Goal: Complete application form

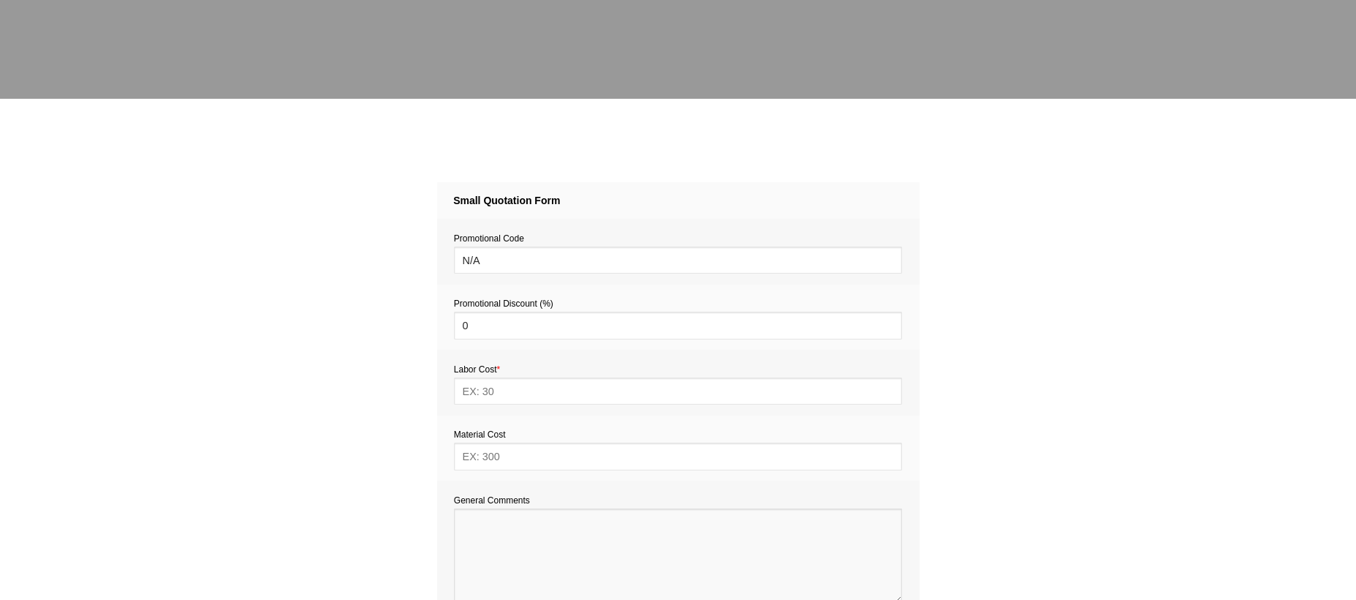
paste textarea "Estimate provision for a professional handyman (service call out and labour) to…"
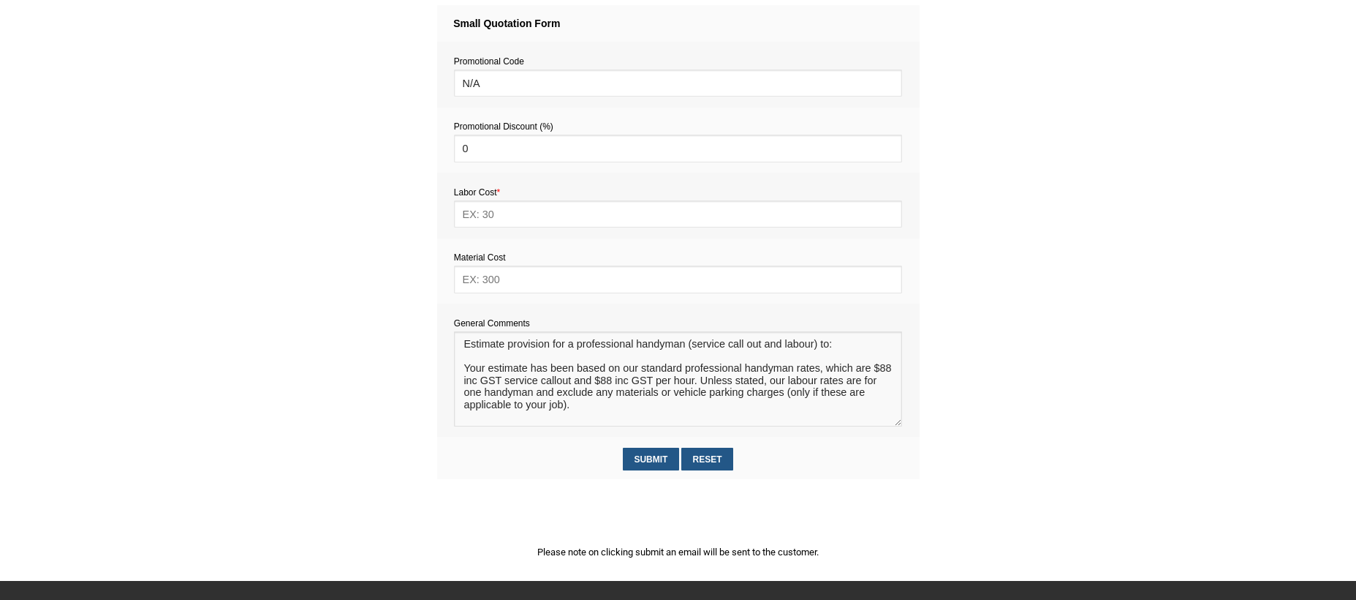
scroll to position [635, 0]
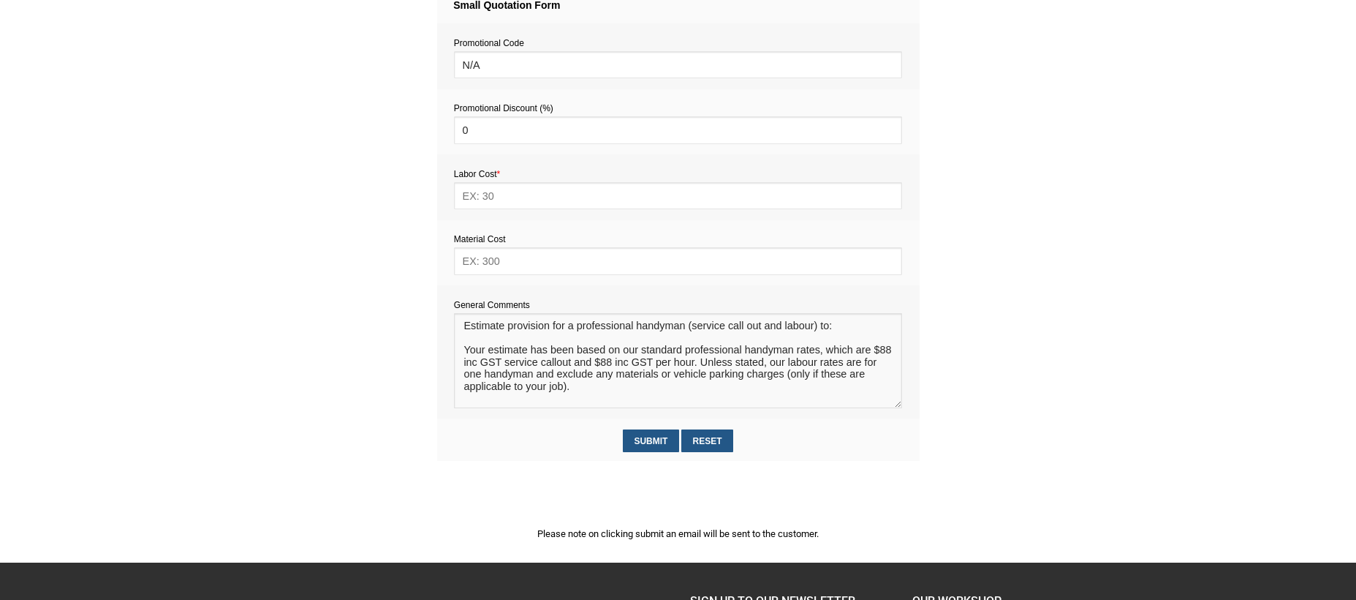
click at [483, 333] on textarea at bounding box center [678, 360] width 448 height 95
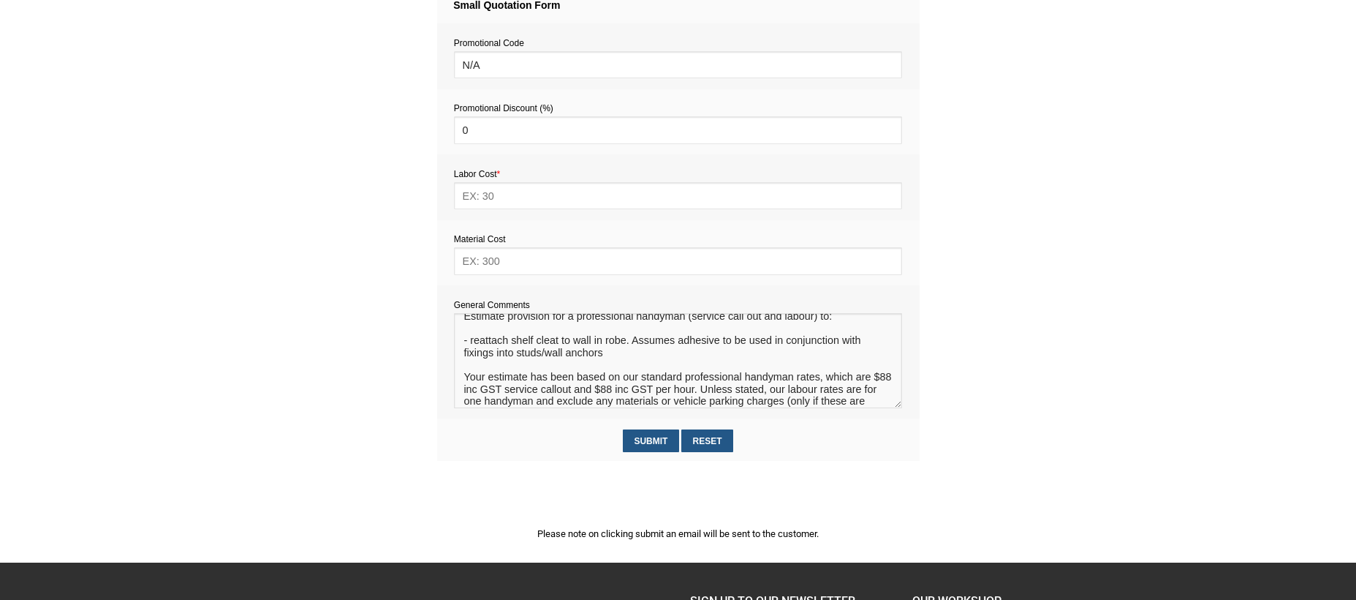
click at [679, 346] on textarea at bounding box center [678, 360] width 448 height 95
click at [690, 352] on textarea at bounding box center [678, 360] width 448 height 95
click at [584, 365] on textarea at bounding box center [678, 360] width 448 height 95
click at [614, 370] on textarea at bounding box center [678, 360] width 448 height 95
type textarea "Estimate provision for a professional handyman (service call out and labour) to…"
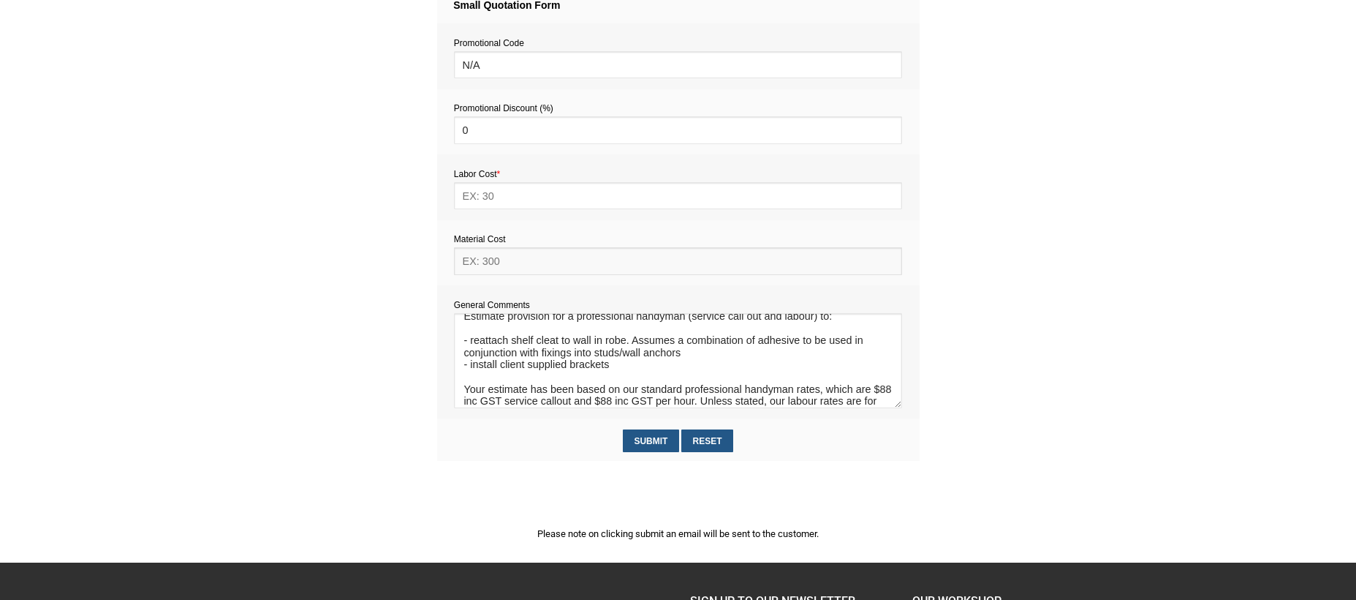
click at [513, 263] on input "text" at bounding box center [678, 260] width 448 height 27
click at [506, 265] on input "text" at bounding box center [678, 260] width 448 height 27
type input "30"
click at [483, 195] on input "text" at bounding box center [678, 195] width 448 height 27
click at [486, 197] on input "text" at bounding box center [678, 195] width 448 height 27
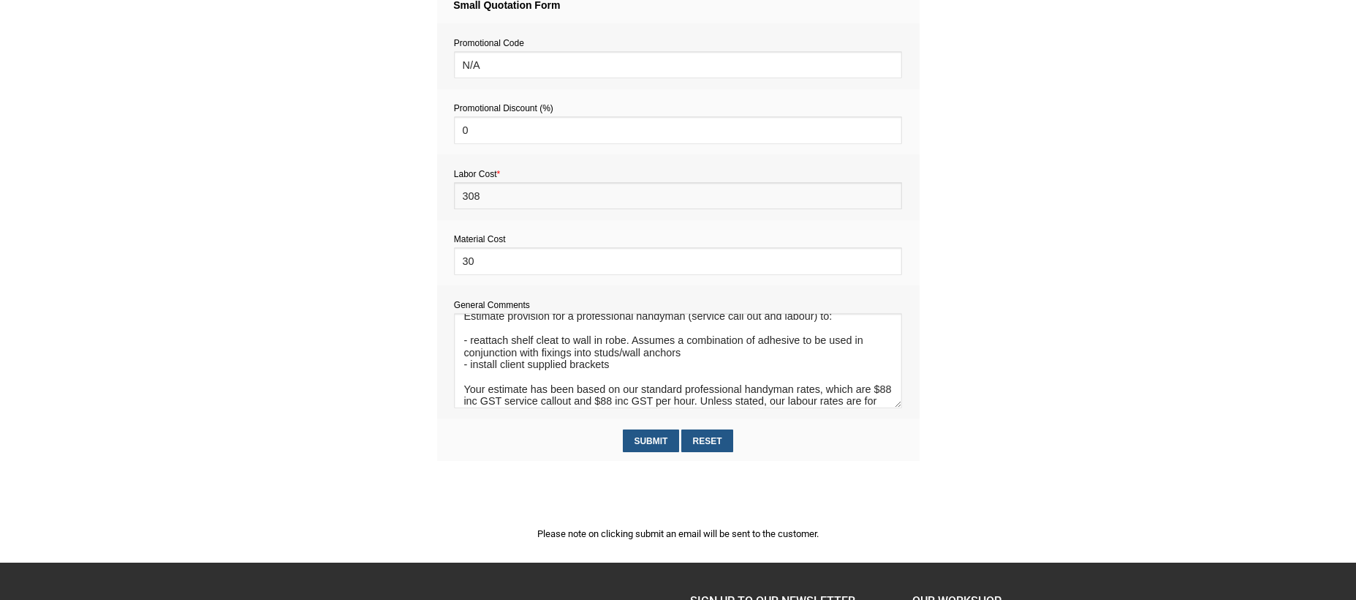
scroll to position [6, 0]
type input "308"
click at [660, 441] on input "Submit" at bounding box center [651, 440] width 56 height 23
